Goal: Transaction & Acquisition: Book appointment/travel/reservation

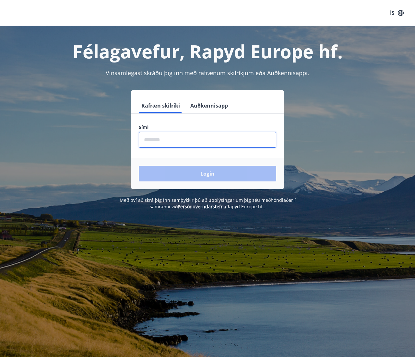
click at [224, 144] on input "phone" at bounding box center [207, 140] width 137 height 16
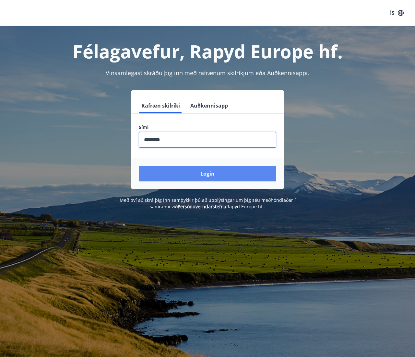
type input "********"
drag, startPoint x: 208, startPoint y: 174, endPoint x: 199, endPoint y: 170, distance: 10.0
click at [199, 170] on button "Login" at bounding box center [207, 174] width 137 height 16
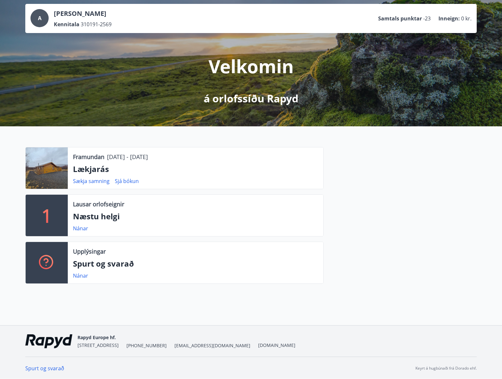
scroll to position [36, 0]
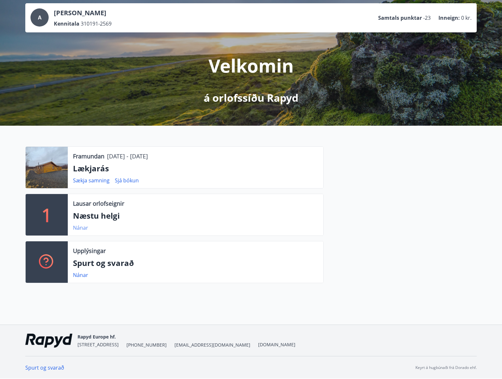
click at [78, 231] on link "Nánar" at bounding box center [80, 227] width 15 height 7
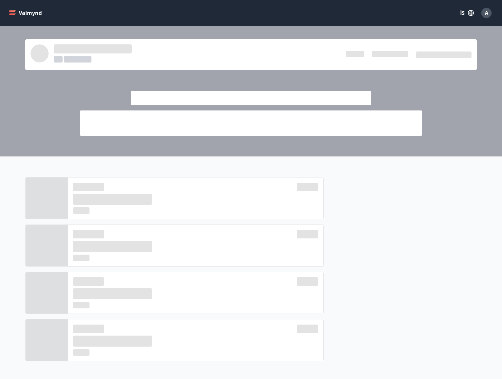
scroll to position [36, 0]
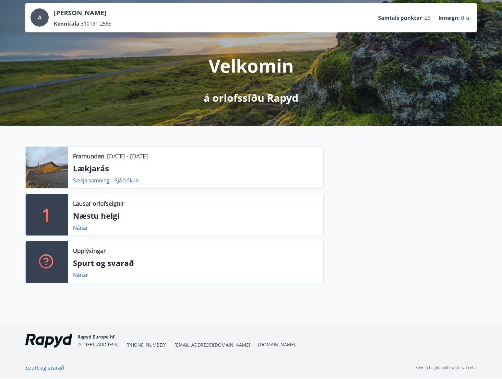
click at [32, 357] on link "Spurt og svarað" at bounding box center [44, 367] width 39 height 7
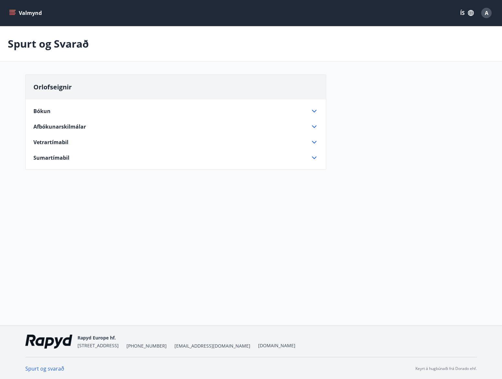
click at [314, 108] on icon at bounding box center [314, 111] width 8 height 8
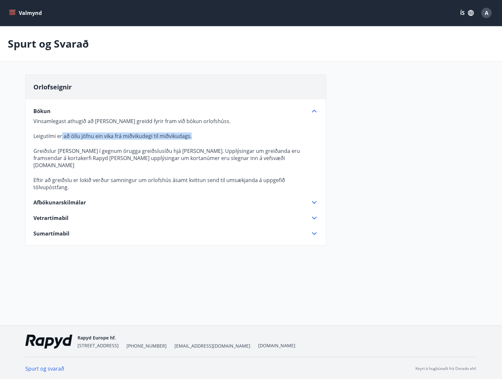
drag, startPoint x: 152, startPoint y: 135, endPoint x: 217, endPoint y: 138, distance: 64.3
click at [217, 138] on p "Leigutími er að öllu jöfnu ein vika frá miðvikudegi til miðvikudags." at bounding box center [175, 136] width 285 height 7
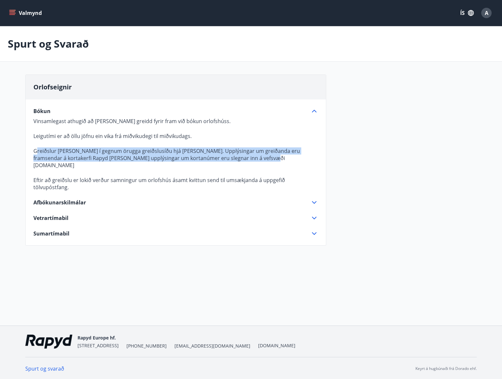
drag, startPoint x: 85, startPoint y: 149, endPoint x: 291, endPoint y: 161, distance: 206.6
click at [291, 161] on p "Greiðslur [PERSON_NAME] í gegnum örugga greiðslusíðu hjá [PERSON_NAME]. Upplýsi…" at bounding box center [175, 158] width 285 height 21
click at [218, 158] on p "Greiðslur [PERSON_NAME] í gegnum örugga greiðslusíðu hjá [PERSON_NAME]. Upplýsi…" at bounding box center [175, 158] width 285 height 21
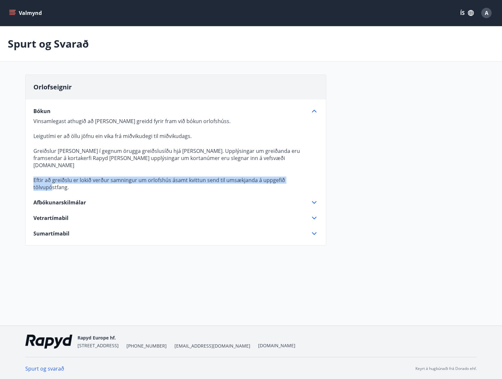
drag, startPoint x: 41, startPoint y: 169, endPoint x: 302, endPoint y: 172, distance: 260.7
click at [302, 172] on p "Vinsamlegast athugið að [PERSON_NAME] greidd fyrir fram við bókun orlofshúss. L…" at bounding box center [175, 154] width 285 height 73
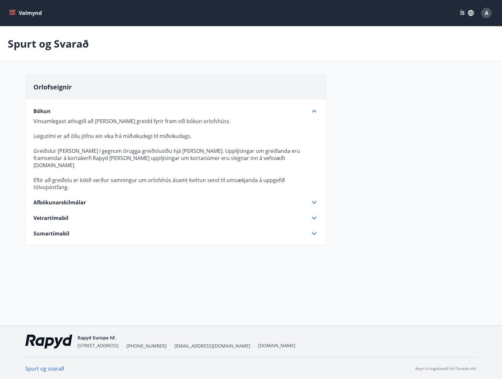
click at [316, 177] on p "Eftir að greiðslu er lokið verður samningur um orlofshús ásamt kvittun send til…" at bounding box center [175, 184] width 285 height 14
click at [317, 181] on div "Bókun Vinsamlegast athugið að [PERSON_NAME] greidd fyrir fram við bókun orlofsh…" at bounding box center [176, 169] width 300 height 138
click at [315, 199] on icon at bounding box center [314, 203] width 8 height 8
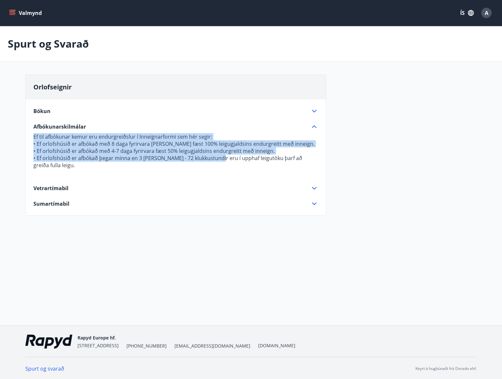
drag, startPoint x: 34, startPoint y: 137, endPoint x: 215, endPoint y: 157, distance: 182.4
click at [215, 157] on p "Ef til afbókunar kemur eru endurgreiðslur í Inneignarformi sem hér segir: • Ef …" at bounding box center [175, 154] width 285 height 43
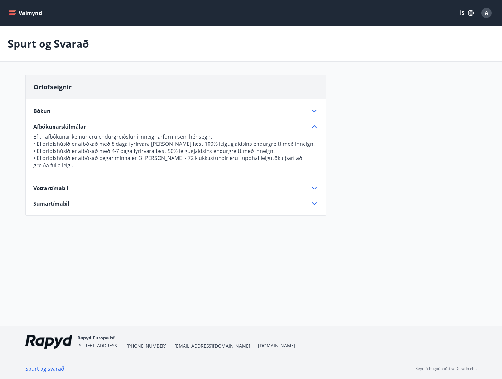
click at [322, 187] on div "Bókun Vinsamlegast athugið að [PERSON_NAME] greidd fyrir fram við bókun orlofsh…" at bounding box center [176, 154] width 300 height 108
click at [317, 188] on icon at bounding box center [314, 188] width 8 height 8
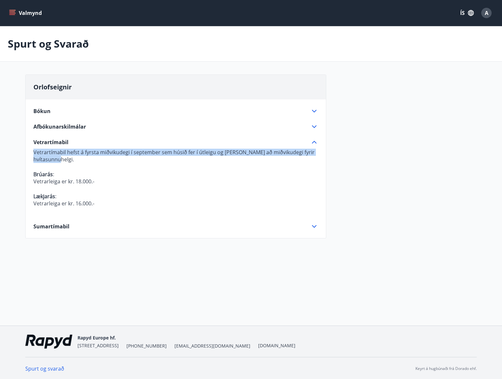
drag, startPoint x: 75, startPoint y: 158, endPoint x: 26, endPoint y: 153, distance: 49.5
click at [26, 153] on div "Bókun Vinsamlegast athugið að [PERSON_NAME] greidd fyrir fram við bókun orlofsh…" at bounding box center [176, 165] width 300 height 131
click at [90, 158] on p "Vetrartímabil hefst á fyrsta miðvikudegi í september sem húsið fer í útleigu og…" at bounding box center [175, 156] width 285 height 14
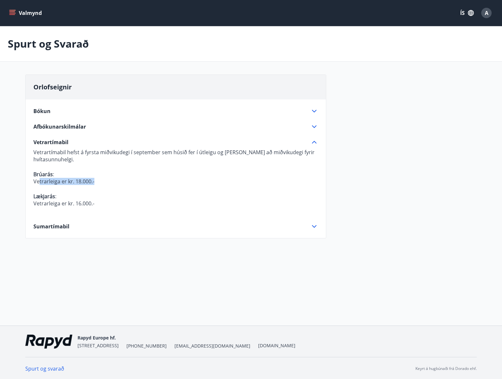
drag, startPoint x: 40, startPoint y: 182, endPoint x: 104, endPoint y: 180, distance: 64.9
click at [104, 180] on p "Vetrarleiga er kr. 18.000.-" at bounding box center [175, 181] width 285 height 7
drag, startPoint x: 36, startPoint y: 203, endPoint x: 104, endPoint y: 202, distance: 68.4
click at [101, 202] on p "Vetrarleiga er kr. 16.000.-" at bounding box center [175, 203] width 285 height 7
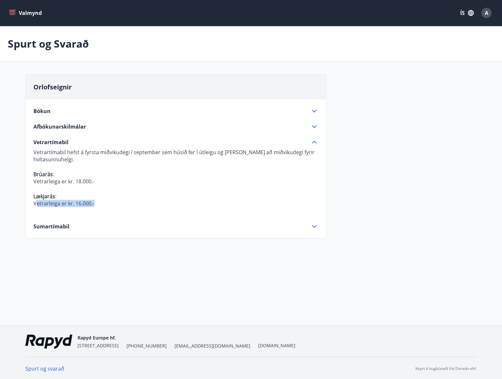
click at [105, 202] on p "Vetrarleiga er kr. 16.000.-" at bounding box center [175, 203] width 285 height 7
click at [315, 226] on icon at bounding box center [314, 227] width 8 height 8
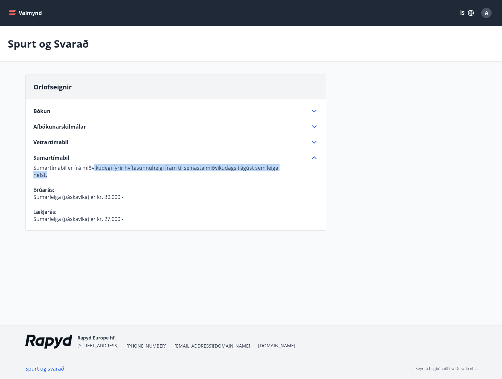
drag, startPoint x: 93, startPoint y: 170, endPoint x: 276, endPoint y: 172, distance: 182.6
click at [276, 172] on p "Sumartímabil er frá miðvikudegi fyrir hvítasunnuhelgi fram til seinasta miðviku…" at bounding box center [175, 193] width 285 height 58
click at [268, 187] on p "Brúarás:" at bounding box center [175, 189] width 285 height 7
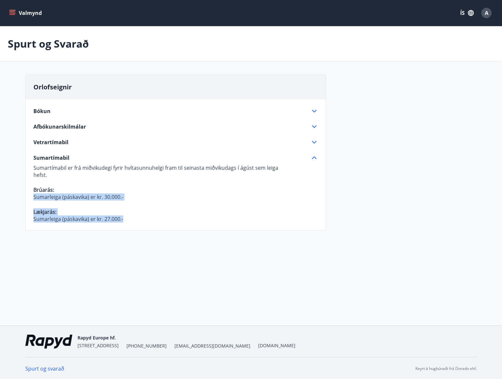
drag, startPoint x: 33, startPoint y: 197, endPoint x: 131, endPoint y: 225, distance: 101.5
click at [131, 225] on div "Orlofseignir Bókun Vinsamlegast athugið að [PERSON_NAME] greidd fyrir fram við …" at bounding box center [175, 153] width 301 height 156
click at [165, 252] on div "Spurt og Svarað Orlofseignir Bókun Vinsamlegast athugið að [PERSON_NAME] greidd…" at bounding box center [251, 145] width 502 height 238
click at [314, 160] on icon at bounding box center [314, 158] width 8 height 8
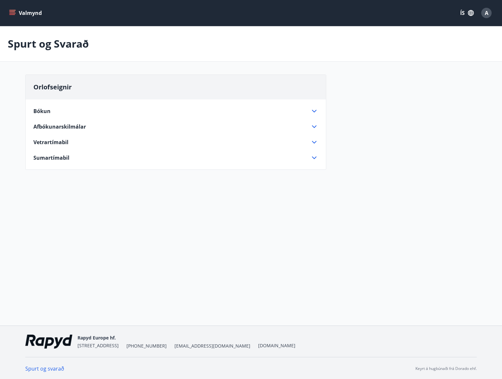
click at [316, 139] on icon at bounding box center [314, 142] width 8 height 8
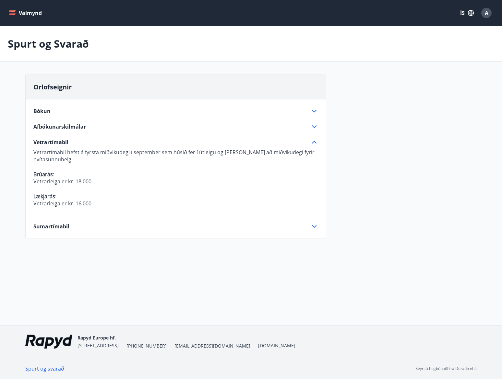
click at [316, 139] on icon at bounding box center [314, 142] width 8 height 8
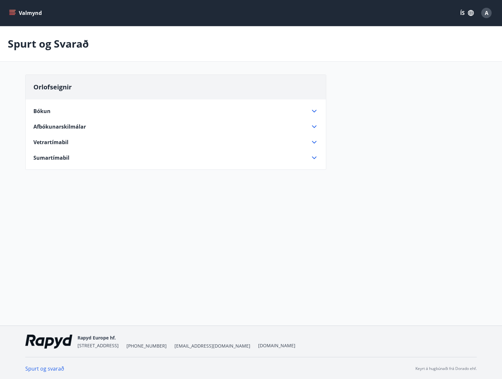
click at [214, 259] on div "Valmynd ÍS A Spurt og Svarað Orlofseignir Bókun Vinsamlegast athugið að [PERSON…" at bounding box center [251, 163] width 502 height 326
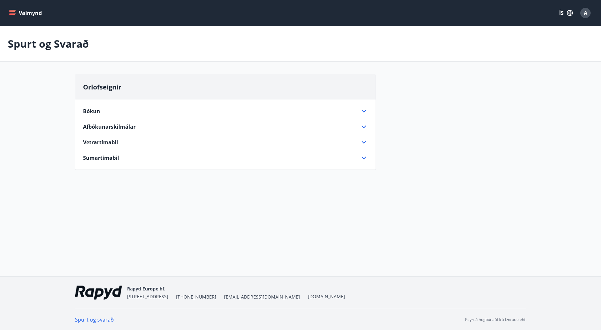
click at [369, 111] on div "Bókun Vinsamlegast athugið að [PERSON_NAME] greidd fyrir fram við bókun orlofsh…" at bounding box center [225, 131] width 300 height 62
click at [367, 111] on icon at bounding box center [364, 111] width 8 height 8
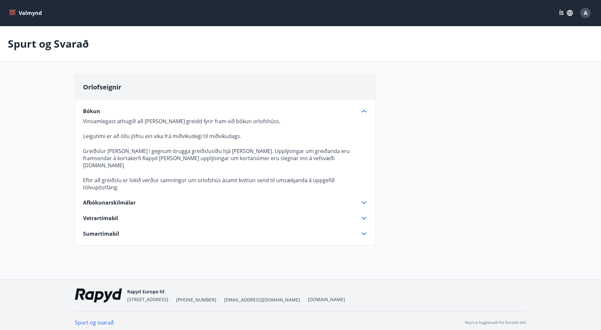
click at [363, 111] on icon at bounding box center [364, 111] width 5 height 3
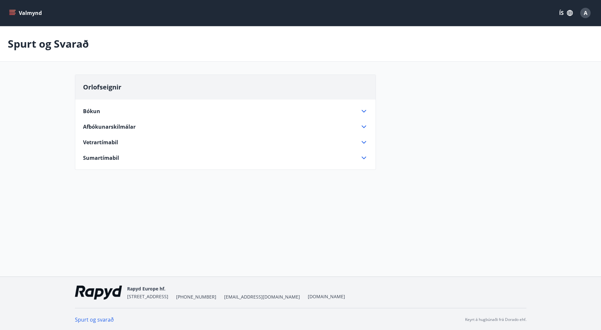
click at [364, 130] on icon at bounding box center [364, 127] width 8 height 8
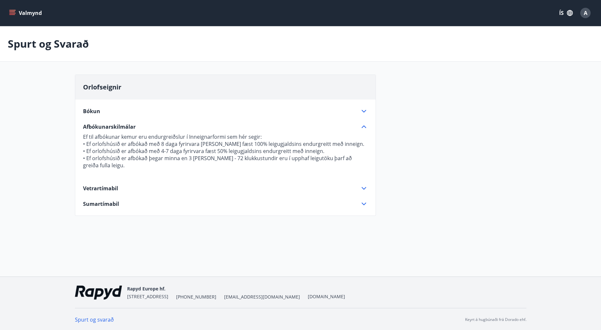
click at [119, 189] on div "Vetrartímabil" at bounding box center [221, 188] width 277 height 7
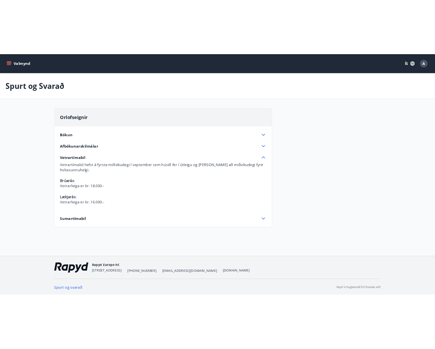
scroll to position [1, 0]
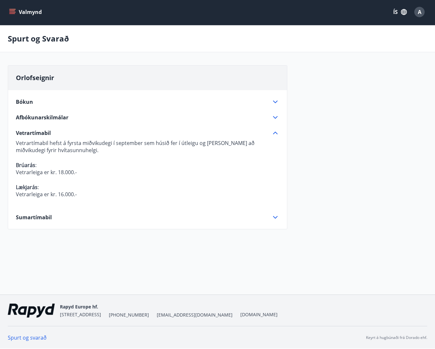
click at [281, 131] on div "Bókun Vinsamlegast athugið að [PERSON_NAME] greidd fyrir fram við bókun orlofsh…" at bounding box center [147, 155] width 279 height 131
click at [280, 134] on div "Bókun Vinsamlegast athugið að [PERSON_NAME] greidd fyrir fram við bókun orlofsh…" at bounding box center [147, 155] width 279 height 131
click at [277, 134] on icon at bounding box center [275, 133] width 5 height 3
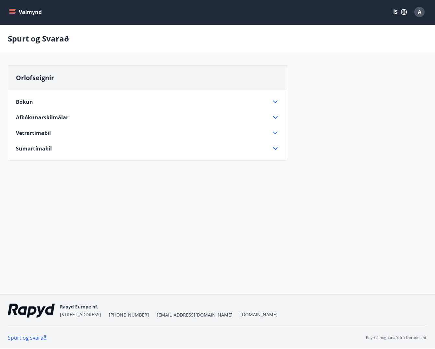
click at [277, 147] on icon at bounding box center [276, 149] width 8 height 8
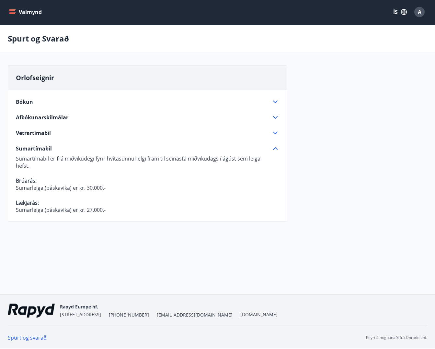
click at [275, 148] on icon at bounding box center [275, 148] width 5 height 3
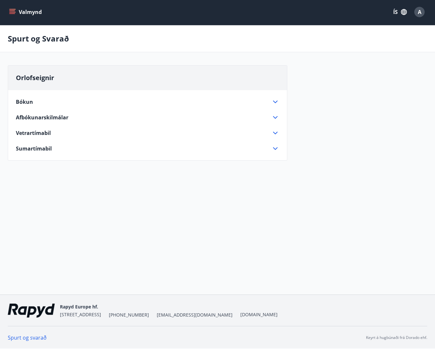
click at [345, 151] on div "Orlofseignir Bókun Vinsamlegast athugið að [PERSON_NAME] greidd fyrir fram við …" at bounding box center [218, 116] width 420 height 103
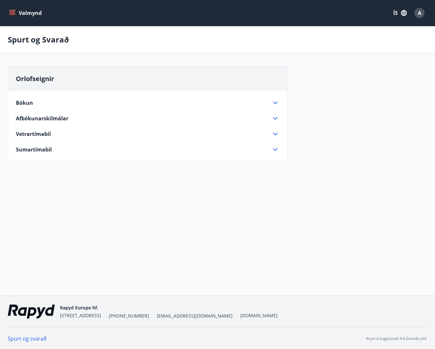
click at [12, 12] on icon "menu" at bounding box center [12, 11] width 6 height 1
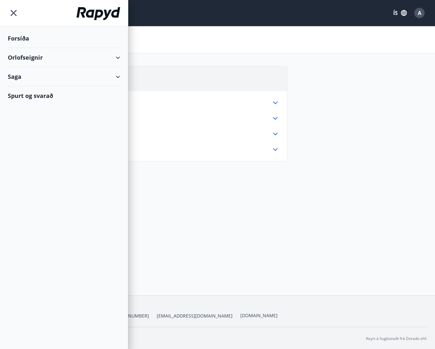
click at [16, 37] on div "Forsíða" at bounding box center [64, 38] width 113 height 19
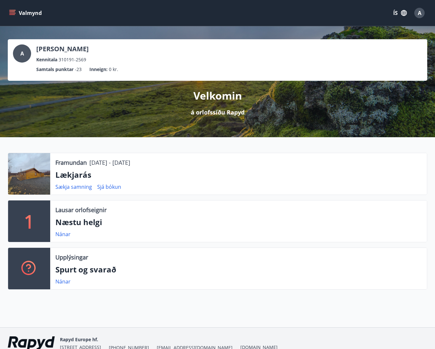
click at [14, 12] on icon "menu" at bounding box center [12, 11] width 6 height 1
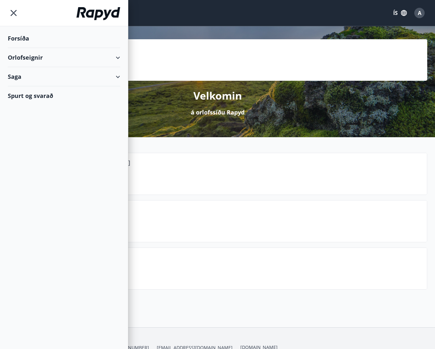
click at [105, 76] on div "Saga" at bounding box center [64, 76] width 113 height 19
click at [30, 118] on div "Punktar" at bounding box center [64, 120] width 102 height 14
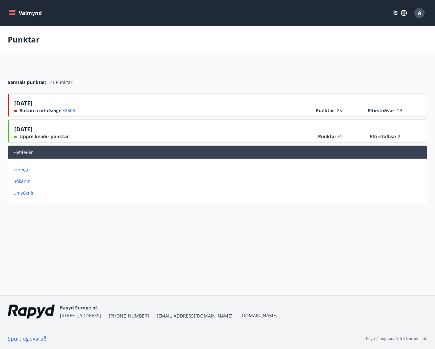
click at [50, 129] on div "[DATE] Uppreiknaðir punktar" at bounding box center [41, 132] width 54 height 15
click at [16, 14] on button "Valmynd" at bounding box center [26, 13] width 37 height 12
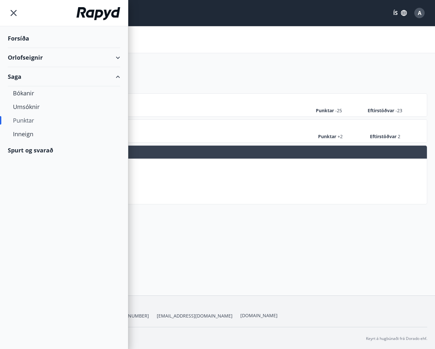
click at [107, 57] on div "Orlofseignir" at bounding box center [64, 57] width 113 height 19
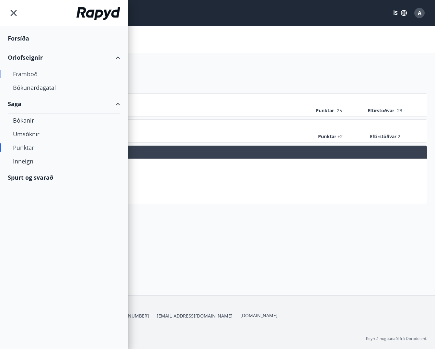
click at [29, 75] on div "Framboð" at bounding box center [64, 74] width 102 height 14
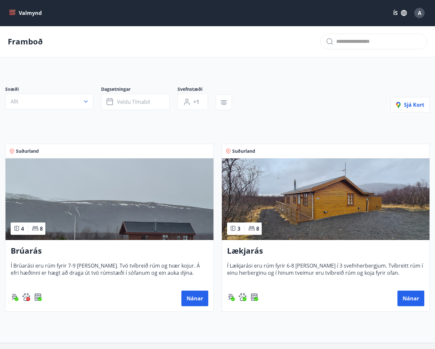
click at [295, 85] on div "Svæði Allt Dagsetningar Veldu tímabil Svefnstæði +1 Sjá kort Suðurland 4 8 Brúa…" at bounding box center [217, 193] width 435 height 246
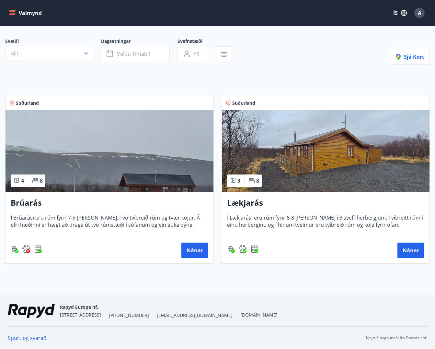
scroll to position [48, 0]
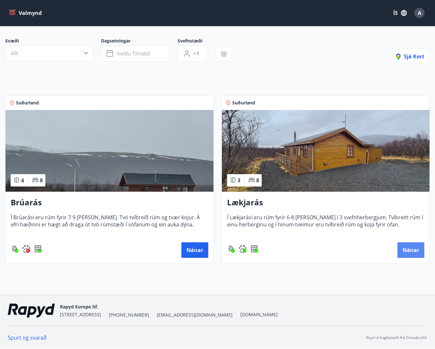
click at [410, 250] on button "Nánar" at bounding box center [411, 250] width 27 height 16
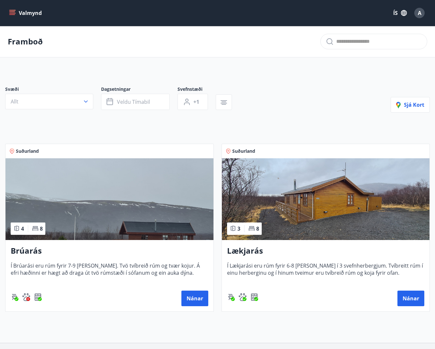
click at [96, 208] on img at bounding box center [110, 199] width 208 height 82
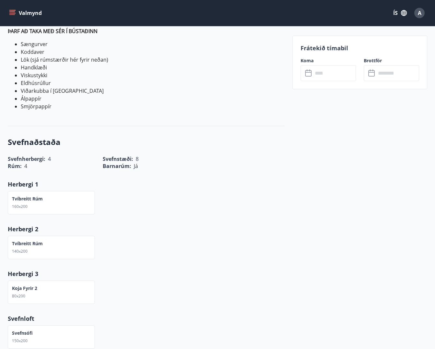
scroll to position [357, 0]
